Goal: Task Accomplishment & Management: Use online tool/utility

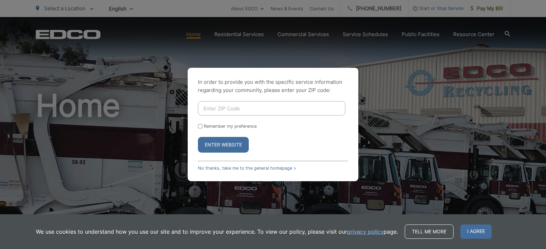
click at [225, 110] on input "Enter ZIP Code" at bounding box center [271, 108] width 147 height 14
type input "91945"
drag, startPoint x: 200, startPoint y: 126, endPoint x: 219, endPoint y: 131, distance: 19.7
click at [201, 127] on input "Remember my preference" at bounding box center [200, 126] width 4 height 4
checkbox input "true"
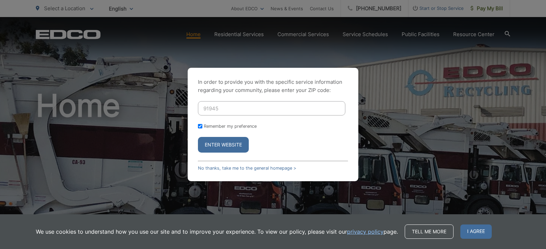
drag, startPoint x: 229, startPoint y: 143, endPoint x: 275, endPoint y: 149, distance: 46.2
click at [229, 143] on button "Enter Website" at bounding box center [223, 145] width 51 height 16
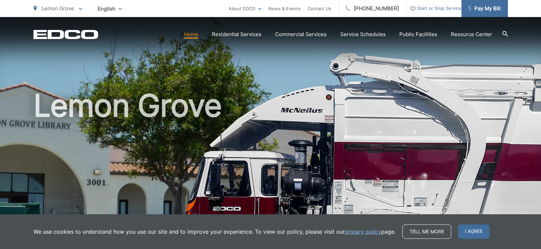
click at [483, 6] on span "Pay My Bill" at bounding box center [484, 8] width 32 height 8
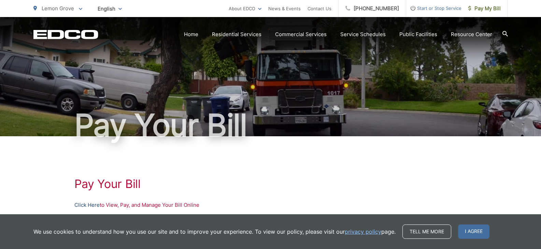
click at [77, 204] on link "Click Here" at bounding box center [86, 205] width 25 height 8
